Goal: Task Accomplishment & Management: Use online tool/utility

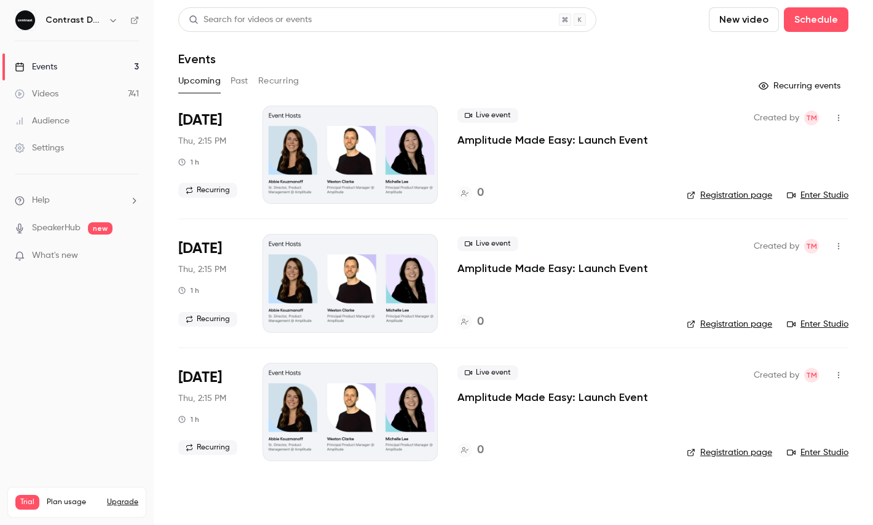
click at [114, 20] on icon "button" at bounding box center [113, 20] width 6 height 3
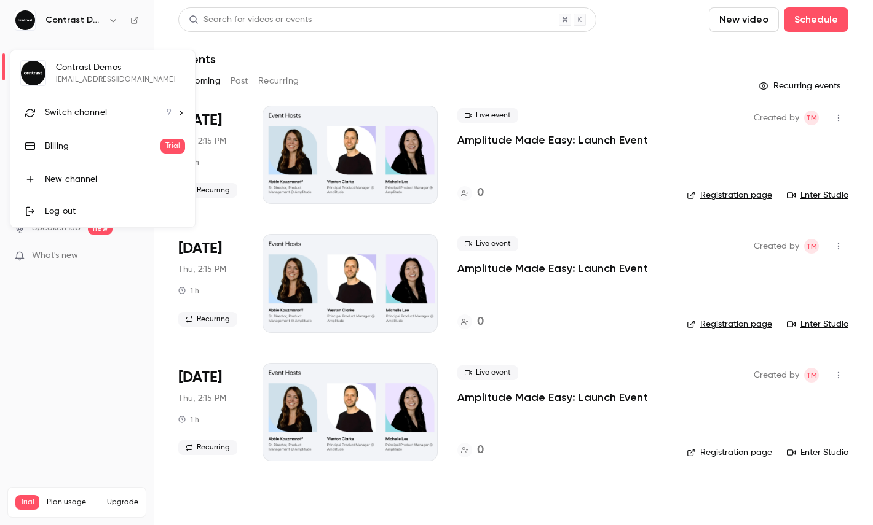
click at [96, 124] on li "Switch channel 9" at bounding box center [102, 112] width 184 height 33
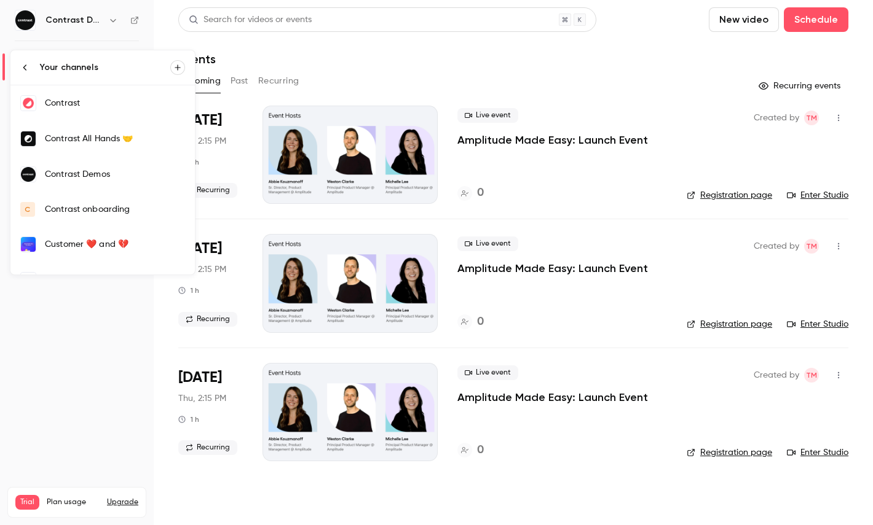
click at [82, 115] on link "Contrast" at bounding box center [102, 103] width 184 height 36
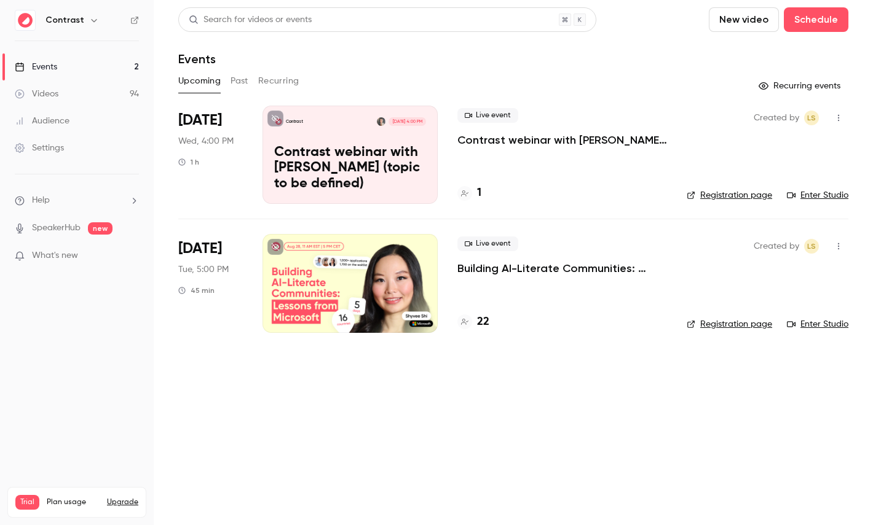
click at [95, 91] on link "Videos 94" at bounding box center [77, 94] width 154 height 27
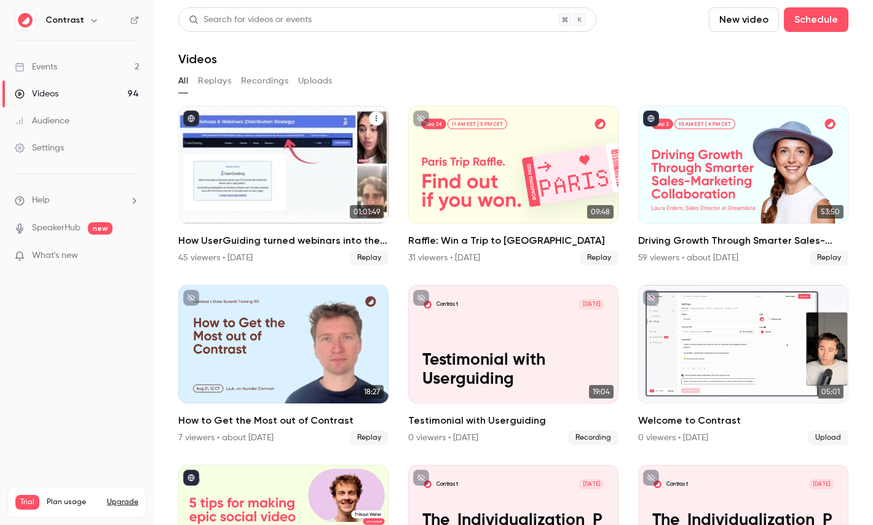
click at [280, 163] on div "How UserGuiding turned webinars into their #1 lead gen channel" at bounding box center [283, 165] width 210 height 118
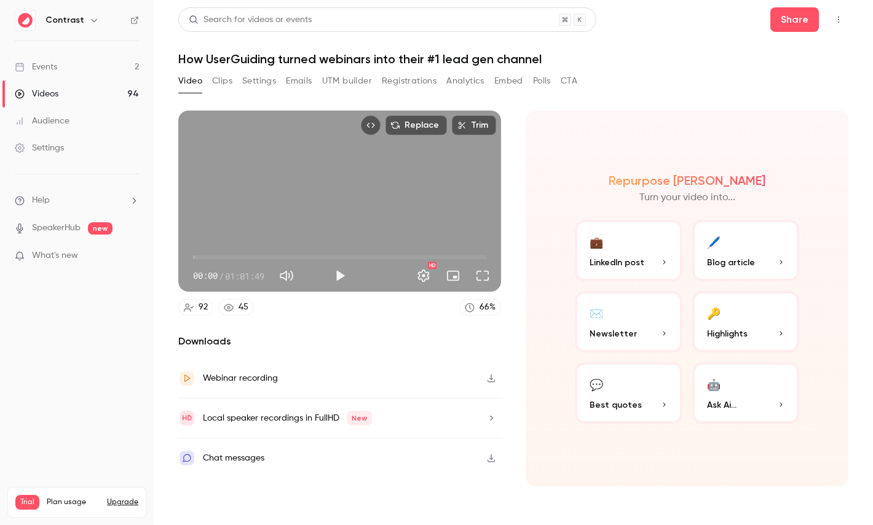
click at [419, 125] on button "Replace" at bounding box center [415, 126] width 61 height 20
click at [383, 96] on div "Replace Trim 00:00 00:00 / 01:01:49 HD 92 45 66 % Downloads Webinar recording L…" at bounding box center [513, 295] width 670 height 399
click at [408, 317] on div "Replace Trim 00:00 00:00 / 01:01:49 HD 92 45 66 % Downloads Webinar recording L…" at bounding box center [339, 299] width 323 height 376
